Goal: Transaction & Acquisition: Purchase product/service

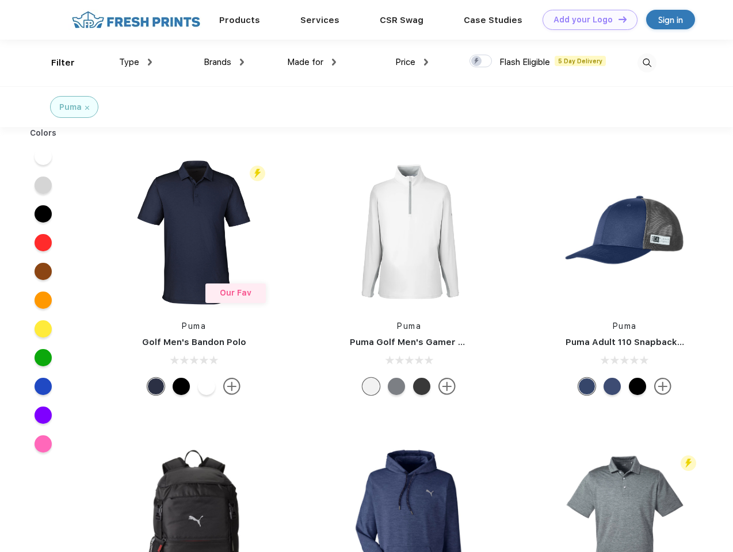
click at [586, 20] on link "Add your Logo Design Tool" at bounding box center [590, 20] width 95 height 20
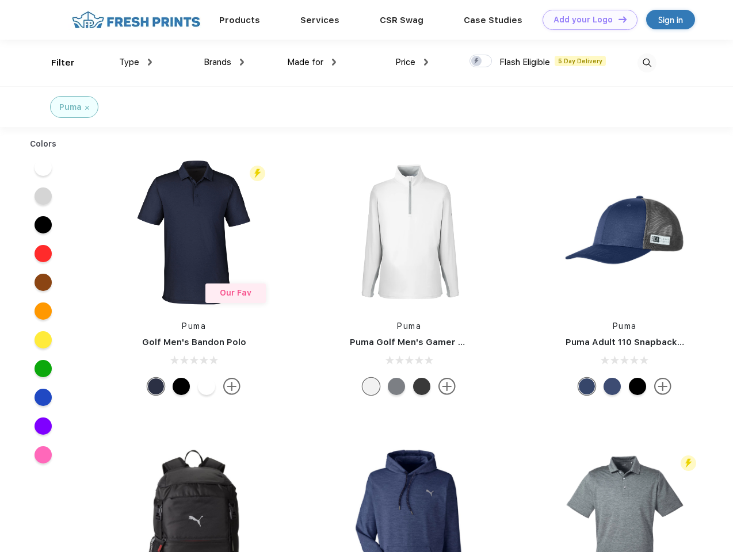
click at [0, 0] on div "Design Tool" at bounding box center [0, 0] width 0 height 0
click at [617, 19] on link "Add your Logo Design Tool" at bounding box center [590, 20] width 95 height 20
click at [55, 63] on div "Filter" at bounding box center [63, 62] width 24 height 13
click at [136, 62] on span "Type" at bounding box center [129, 62] width 20 height 10
click at [224, 62] on span "Brands" at bounding box center [218, 62] width 28 height 10
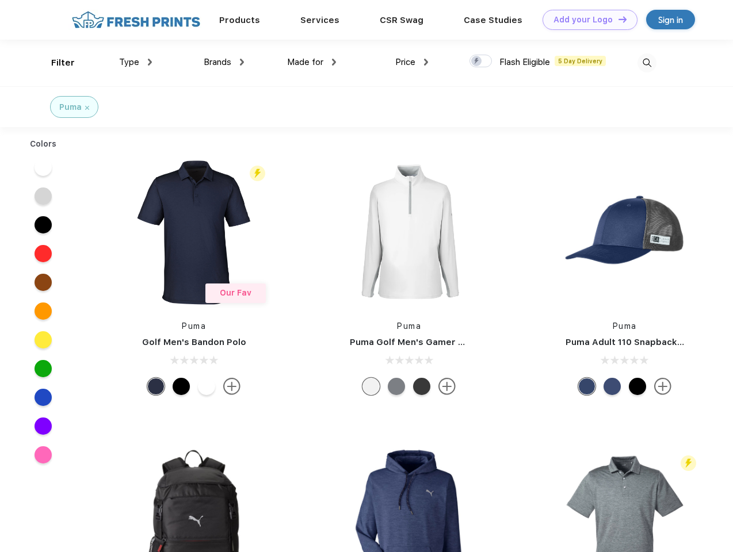
click at [312, 62] on span "Made for" at bounding box center [305, 62] width 36 height 10
click at [412, 62] on span "Price" at bounding box center [405, 62] width 20 height 10
click at [481, 62] on div at bounding box center [481, 61] width 22 height 13
click at [477, 62] on input "checkbox" at bounding box center [473, 57] width 7 height 7
click at [647, 63] on img at bounding box center [647, 63] width 19 height 19
